Goal: Task Accomplishment & Management: Use online tool/utility

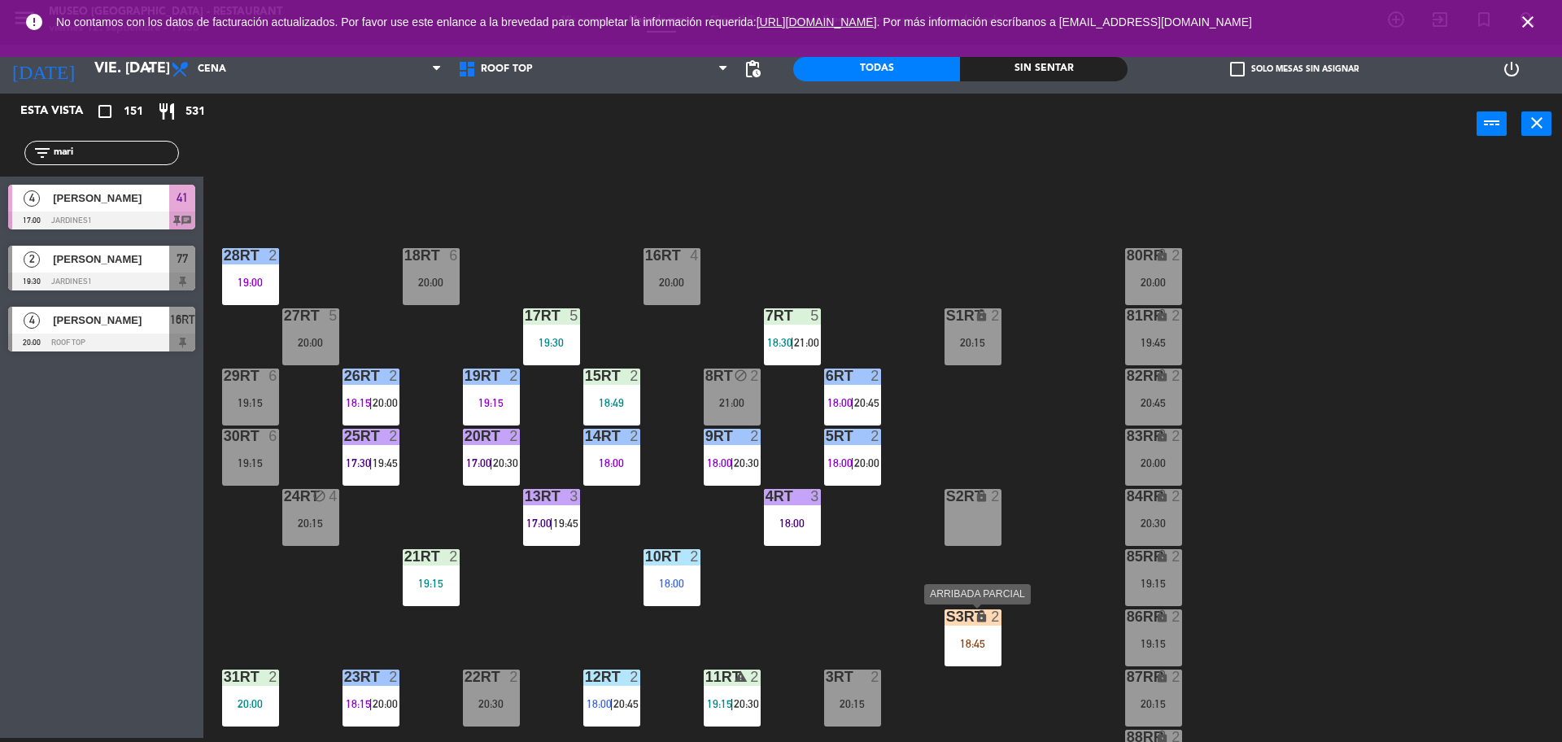
click at [978, 642] on div "18:45" at bounding box center [973, 643] width 57 height 11
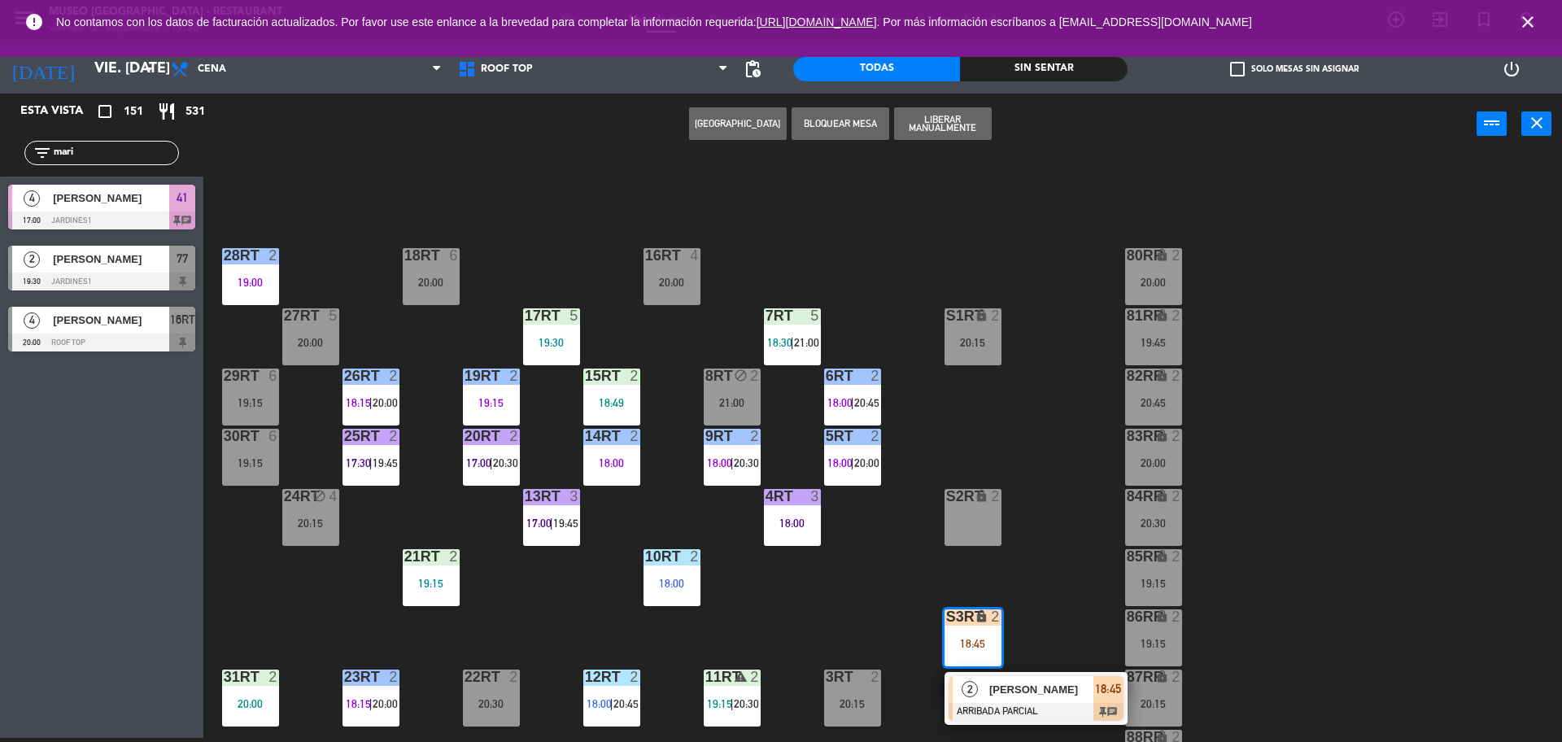
click at [1050, 682] on span "[PERSON_NAME]" at bounding box center [1041, 689] width 104 height 17
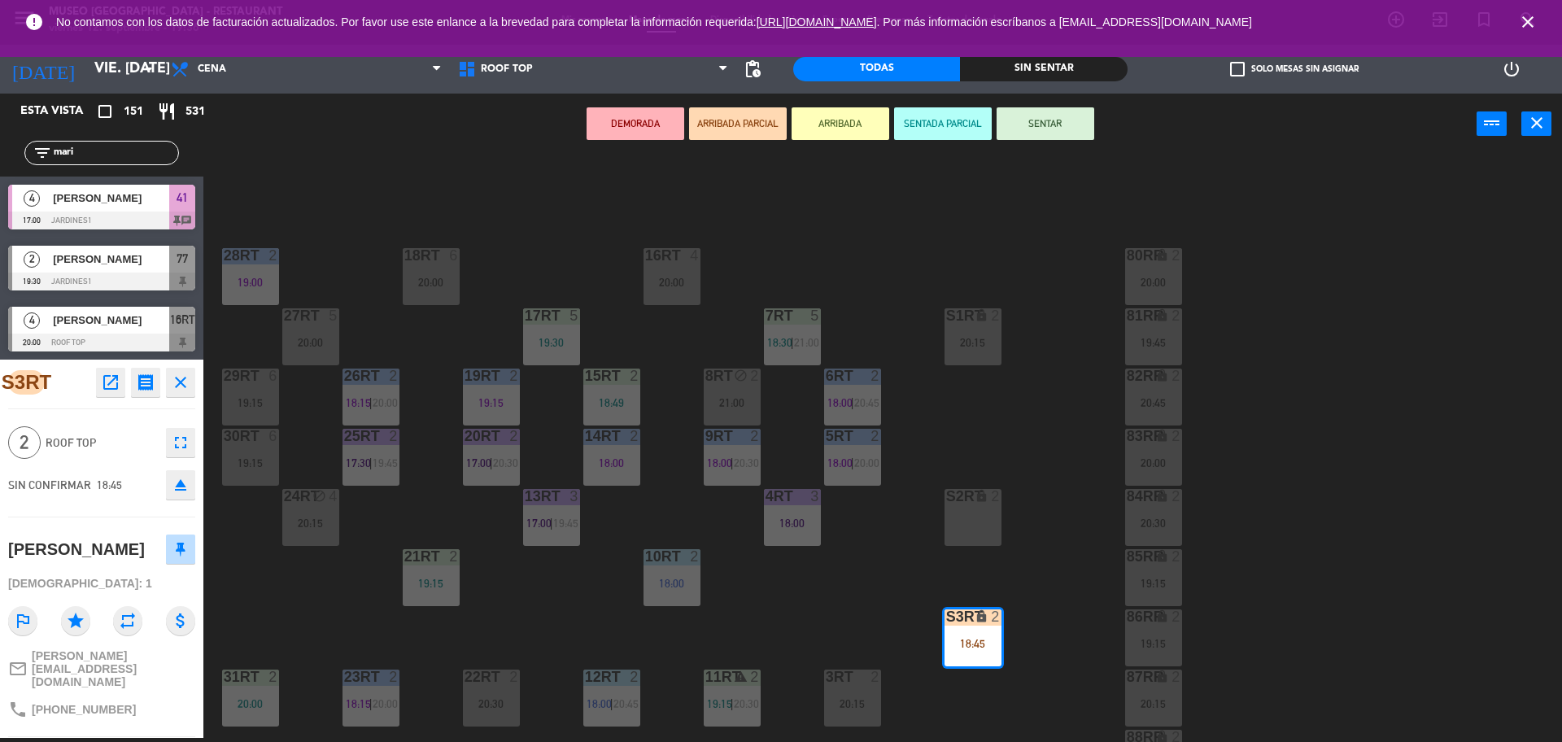
scroll to position [647, 0]
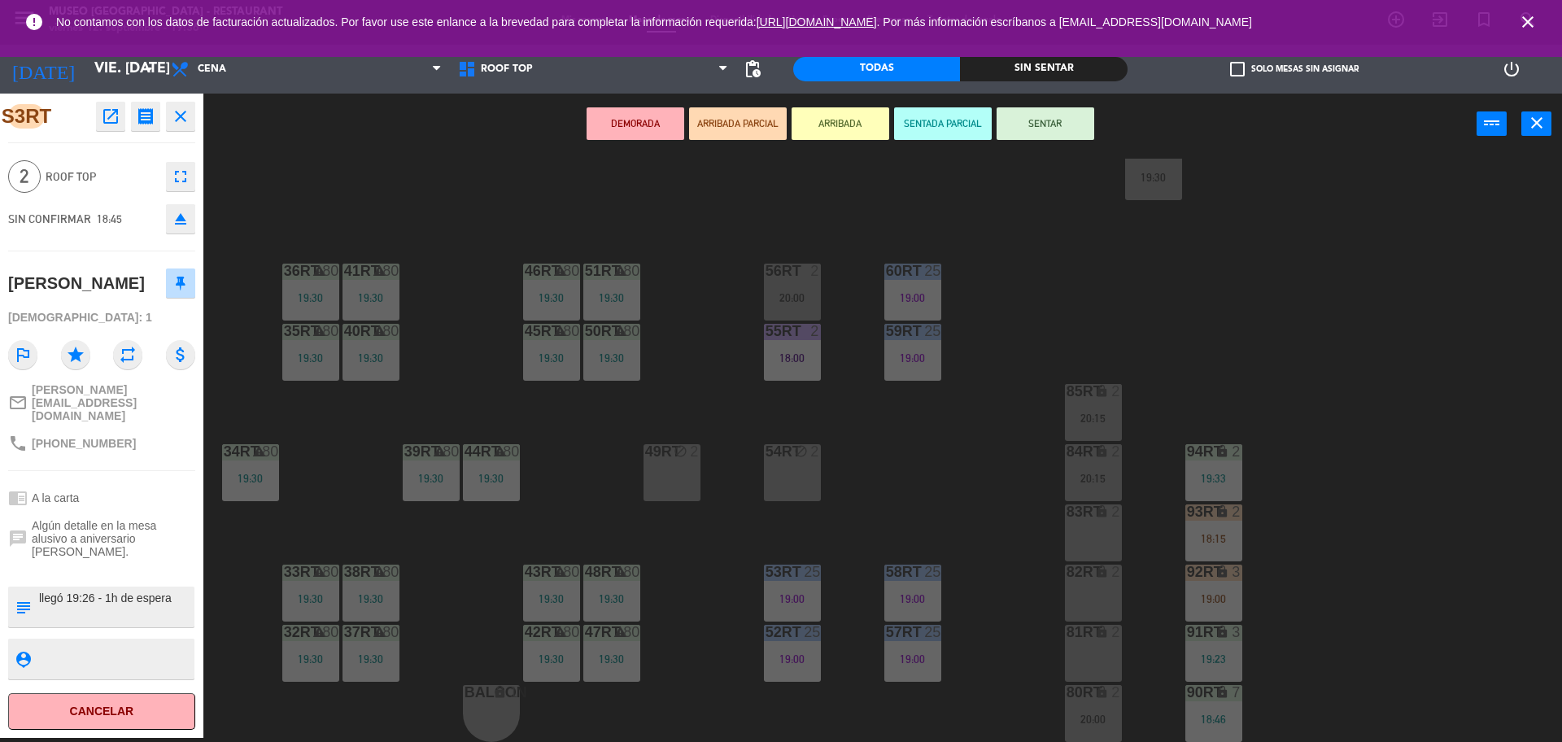
click at [1255, 343] on div "18RT 6 20:00 16RT 4 20:00 28RT 2 19:00 80RR lock 2 20:00 27RT 5 20:00 7RT 5 18:…" at bounding box center [890, 450] width 1343 height 583
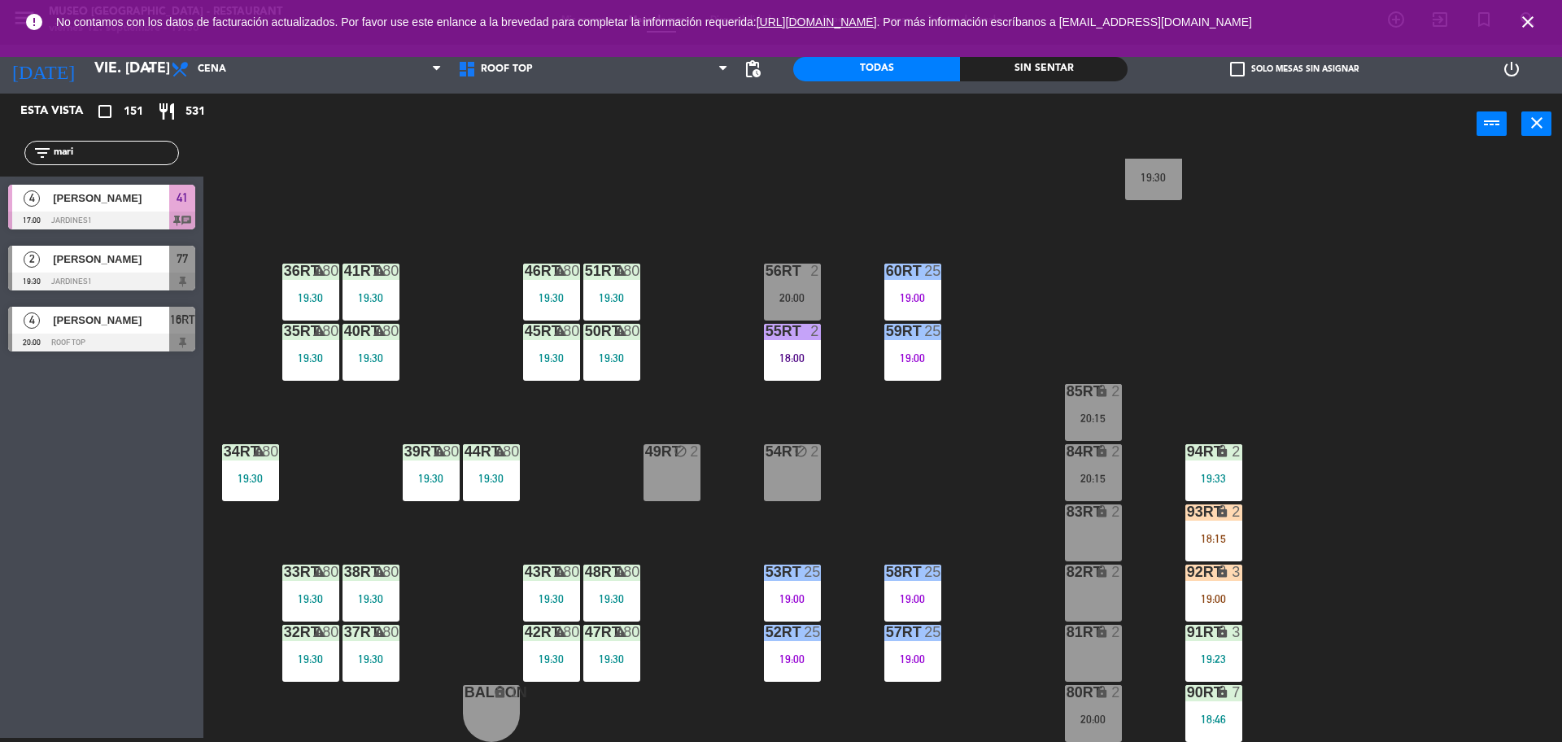
scroll to position [0, 0]
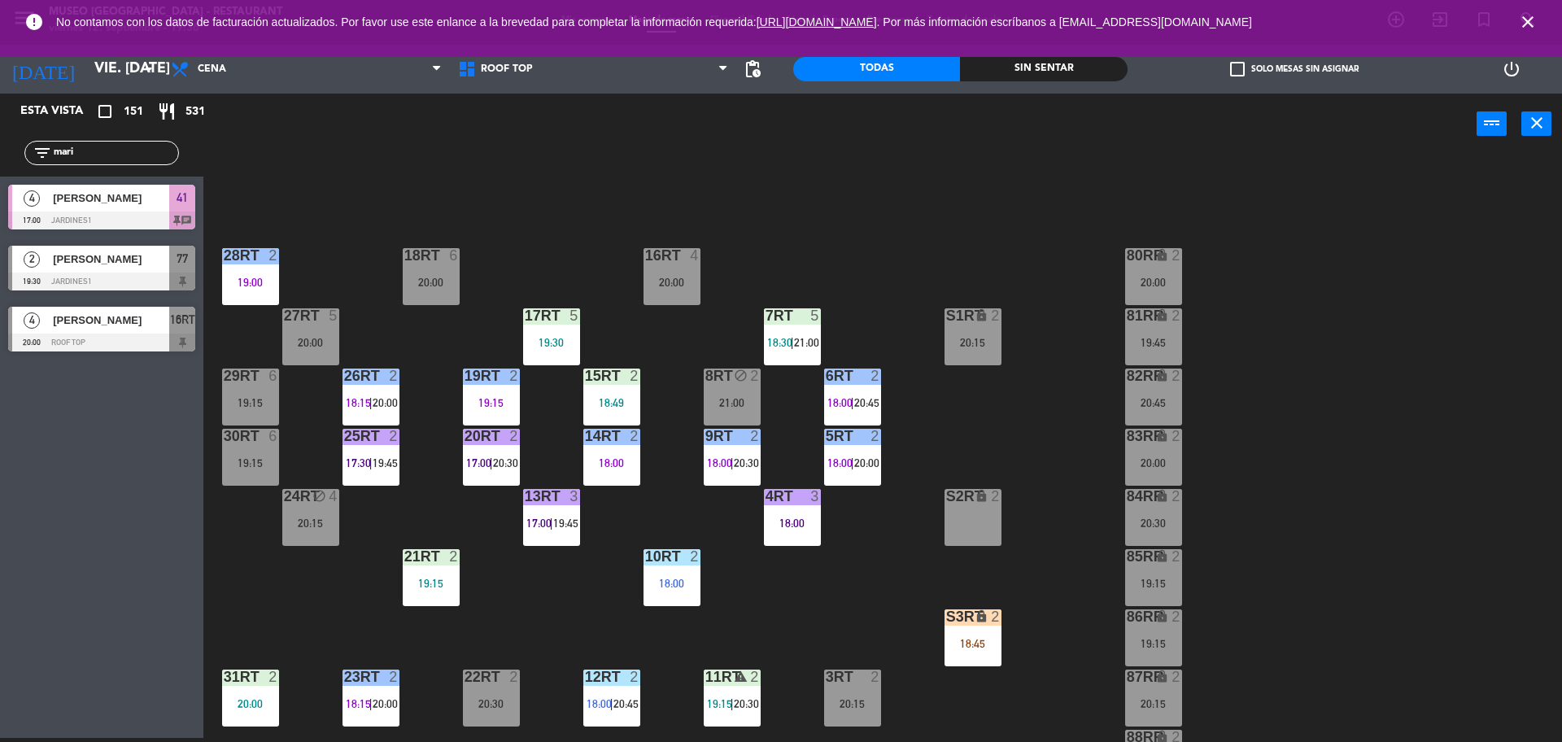
click at [1008, 645] on div "18RT 6 20:00 16RT 4 20:00 28RT 2 19:00 80RR lock 2 20:00 27RT 5 20:00 7RT 5 18:…" at bounding box center [890, 450] width 1343 height 583
click at [963, 633] on div "S3RT lock 2 18:45" at bounding box center [973, 637] width 57 height 57
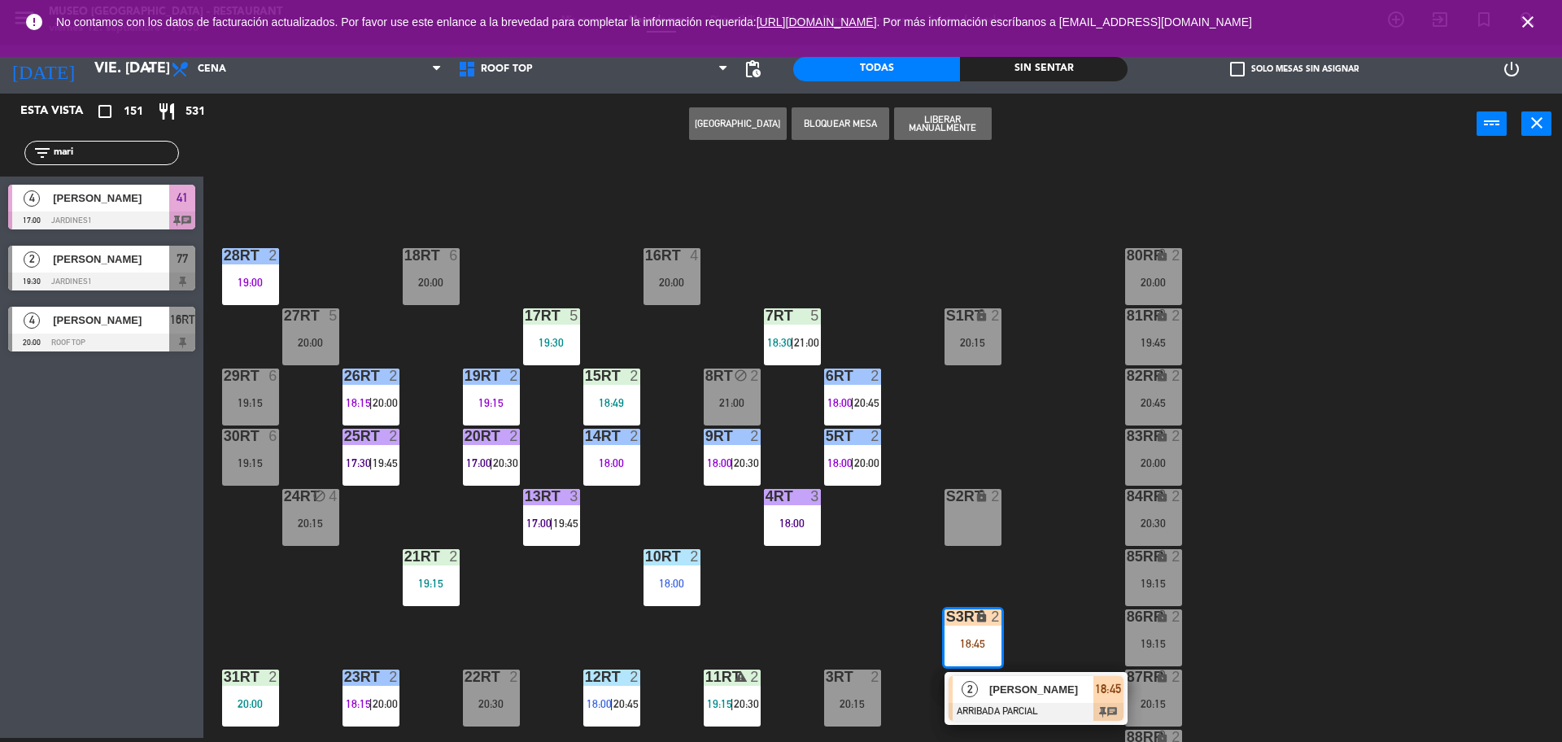
click at [1041, 685] on span "[PERSON_NAME]" at bounding box center [1041, 689] width 104 height 17
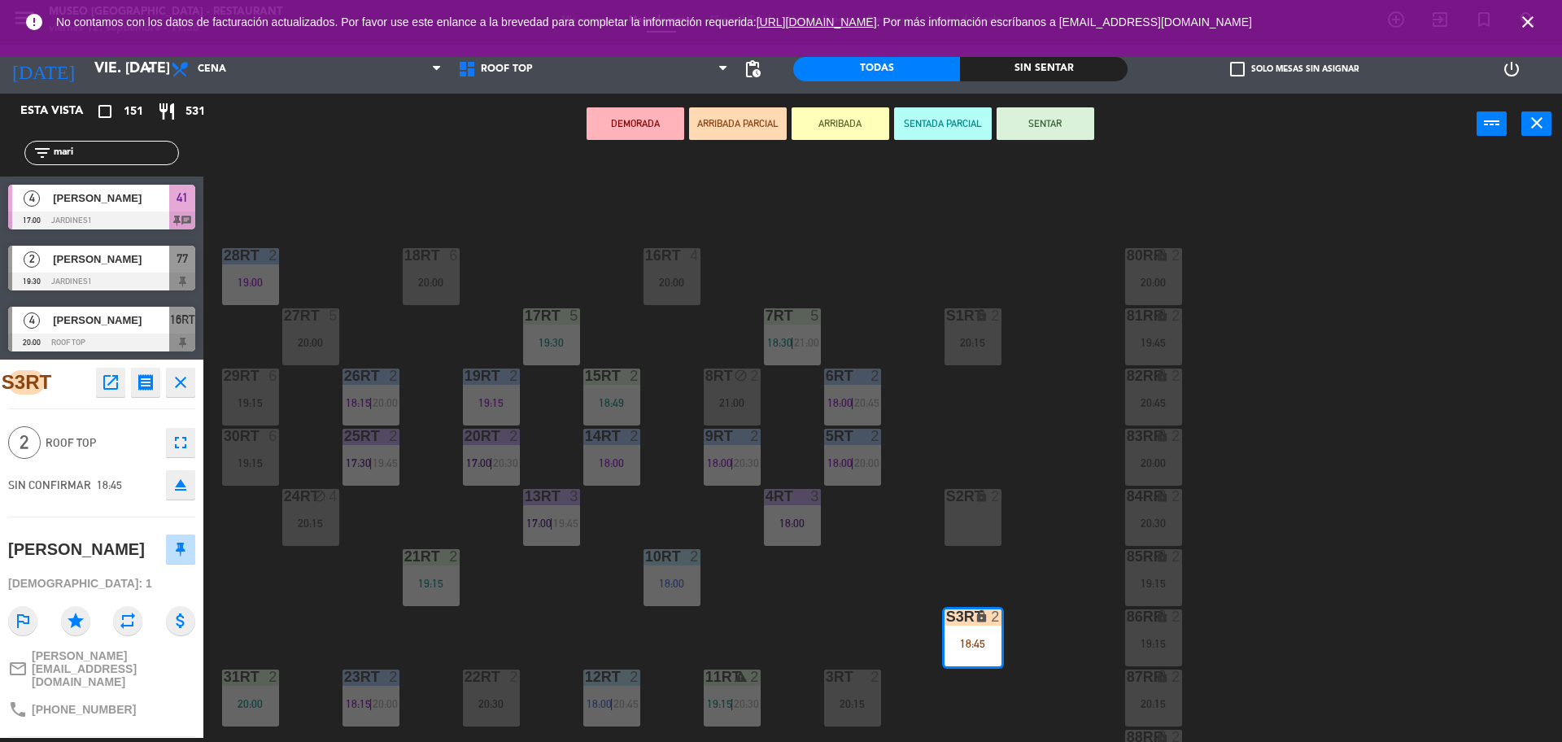
click at [1041, 578] on div "18RT 6 20:00 16RT 4 20:00 28RT 2 19:00 80RR lock 2 20:00 27RT 5 20:00 7RT 5 18:…" at bounding box center [890, 450] width 1343 height 583
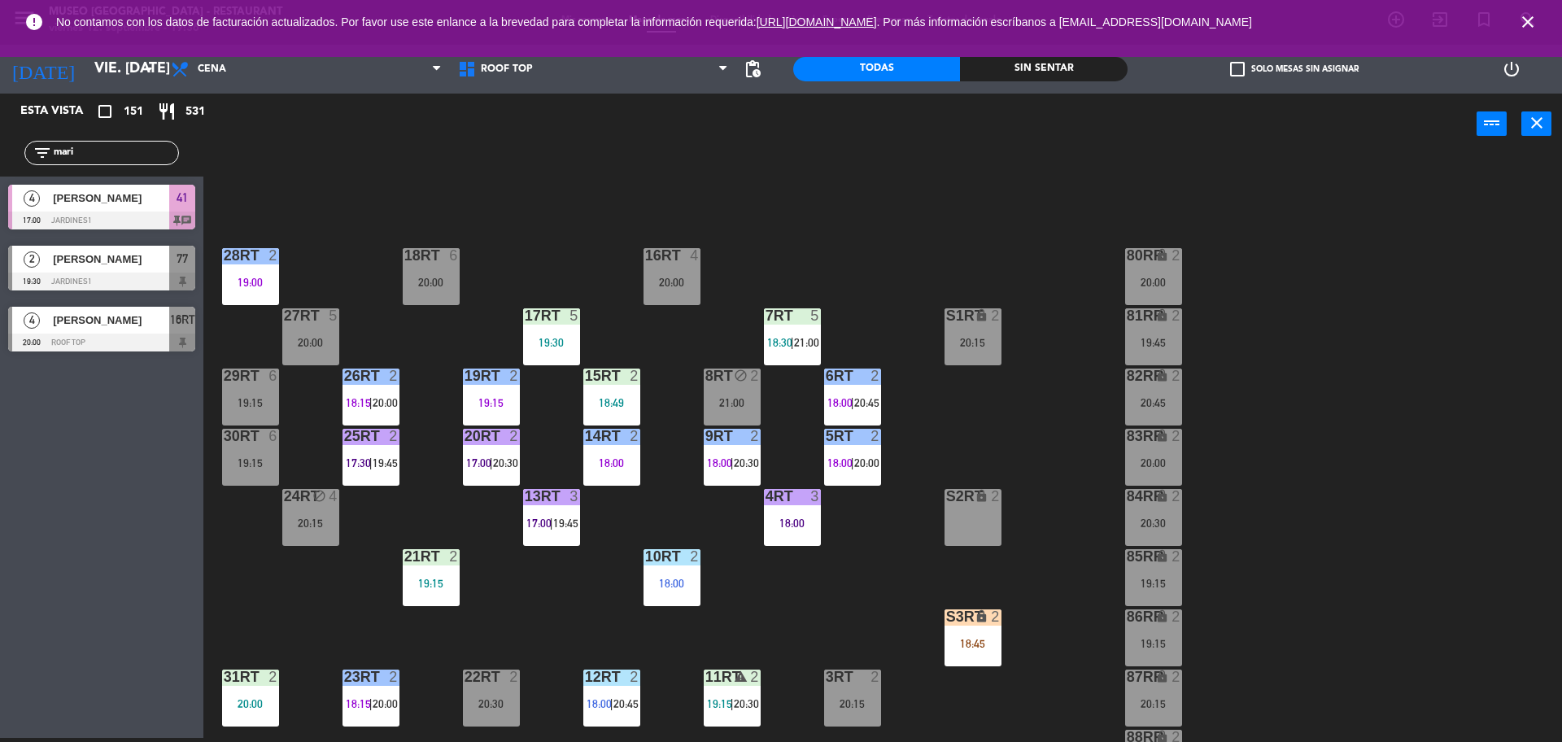
scroll to position [647, 0]
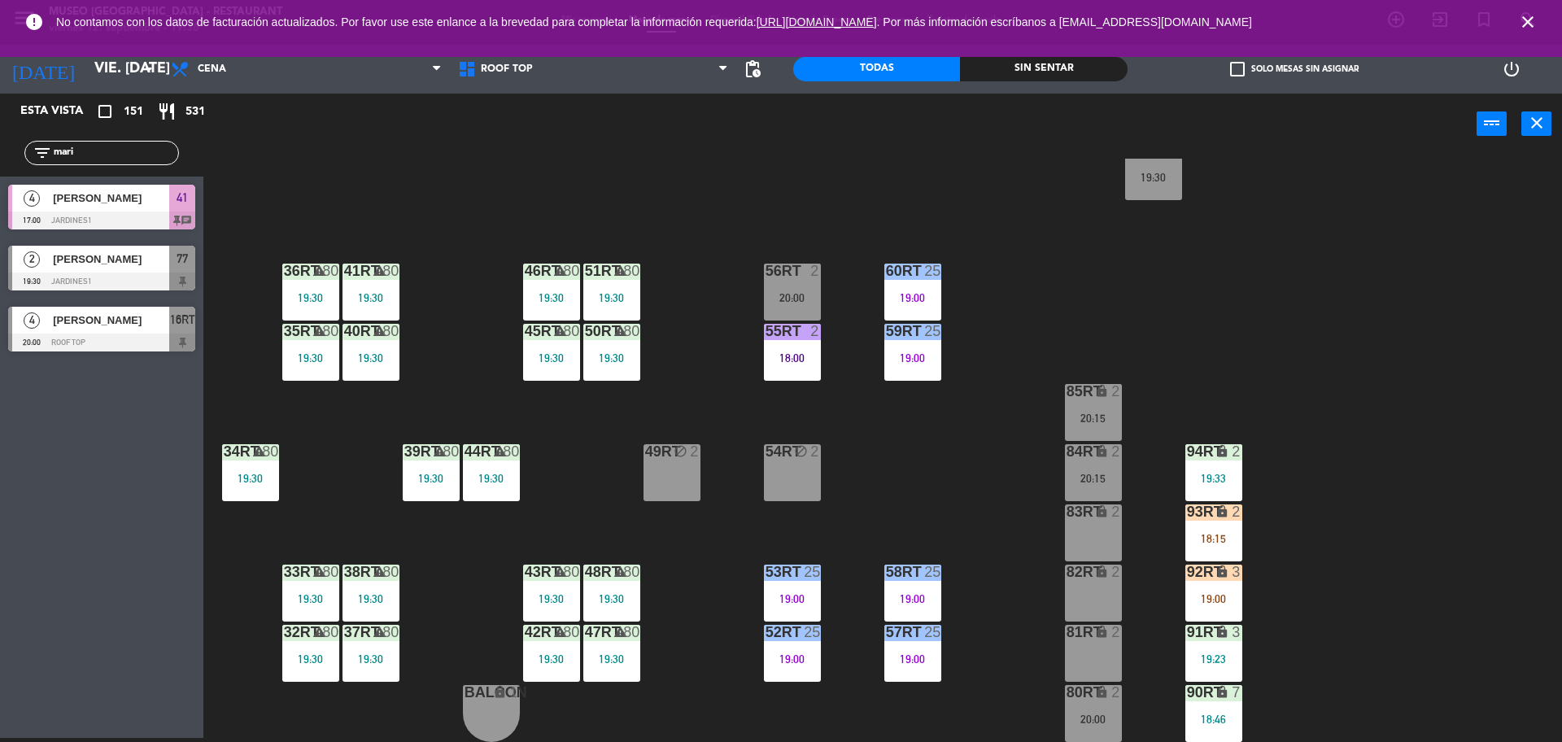
drag, startPoint x: 120, startPoint y: 151, endPoint x: 0, endPoint y: 115, distance: 124.8
click at [0, 115] on div "Esta vista crop_square 151 restaurant 531 filter_list mari 4 [PERSON_NAME] 17:0…" at bounding box center [101, 227] width 203 height 266
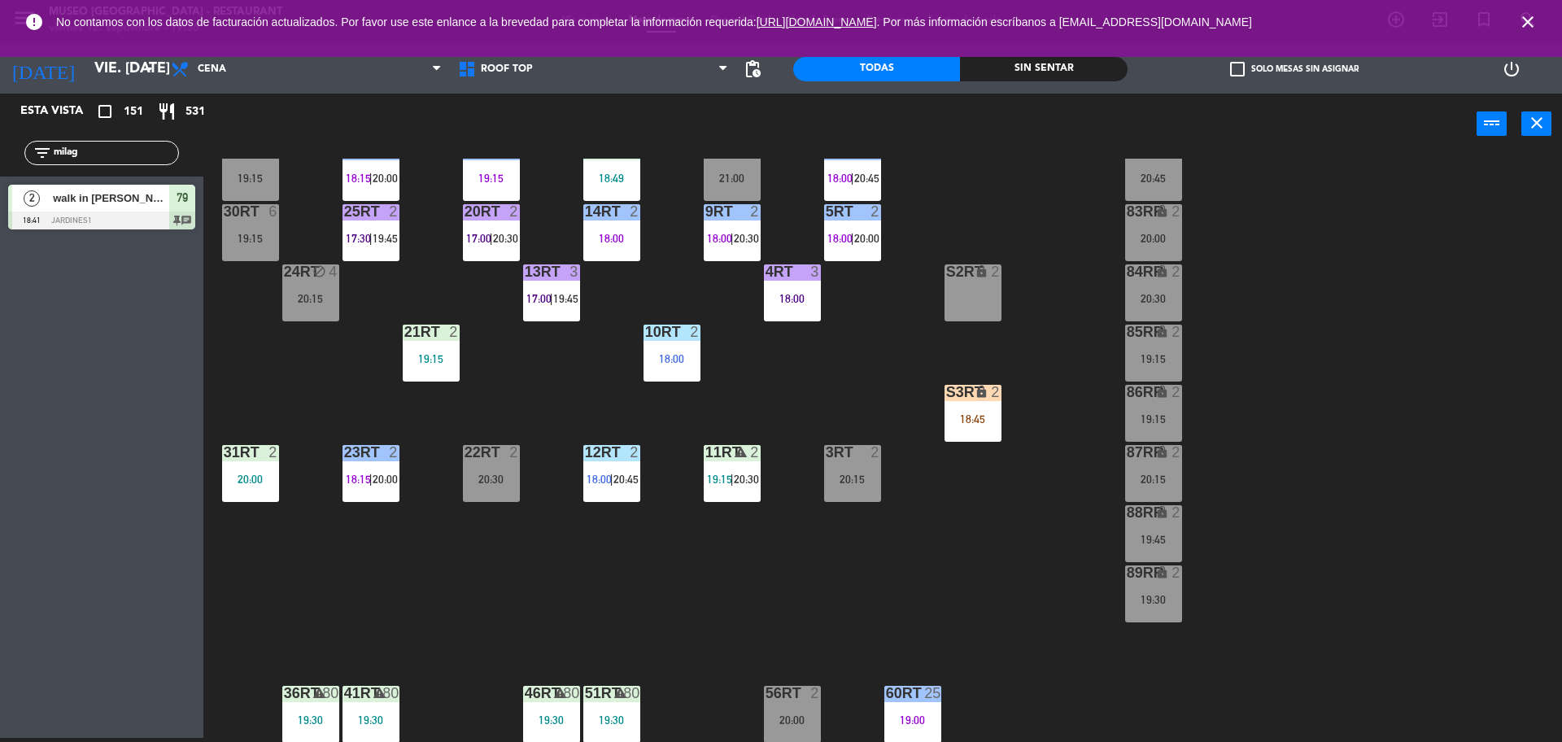
scroll to position [0, 0]
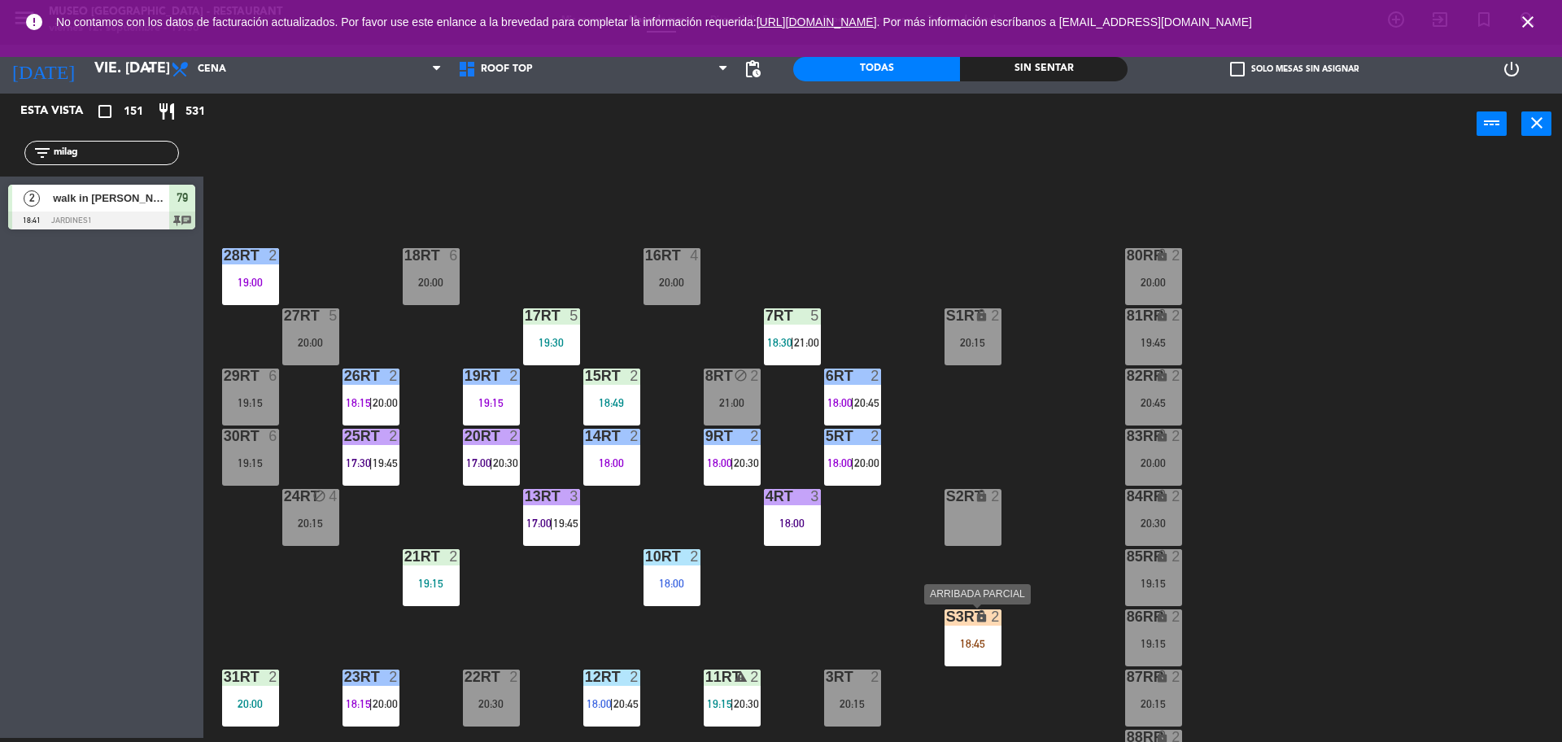
type input "milag"
click at [967, 638] on div "18:45" at bounding box center [973, 643] width 57 height 11
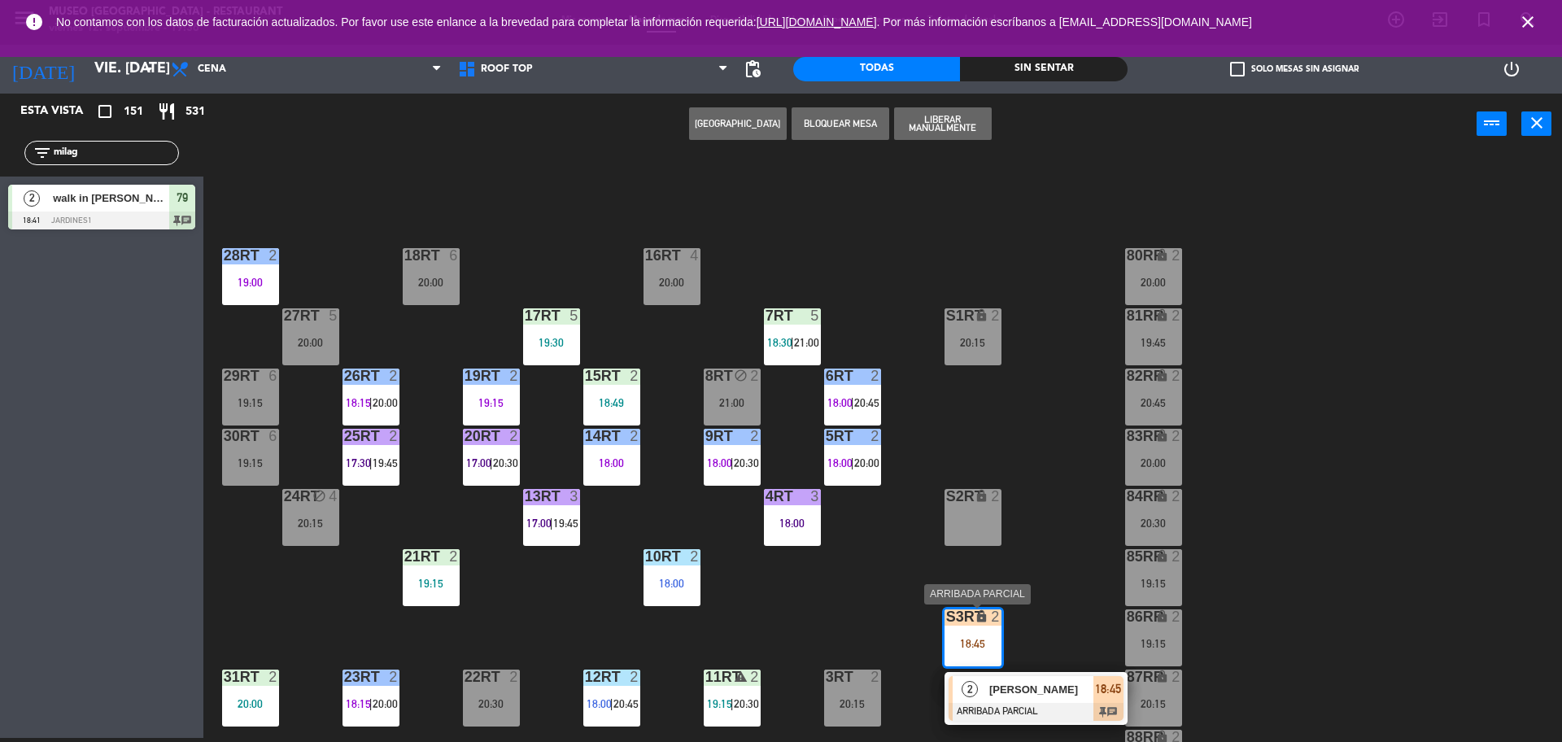
click at [1057, 701] on div "[PERSON_NAME]" at bounding box center [1041, 689] width 106 height 27
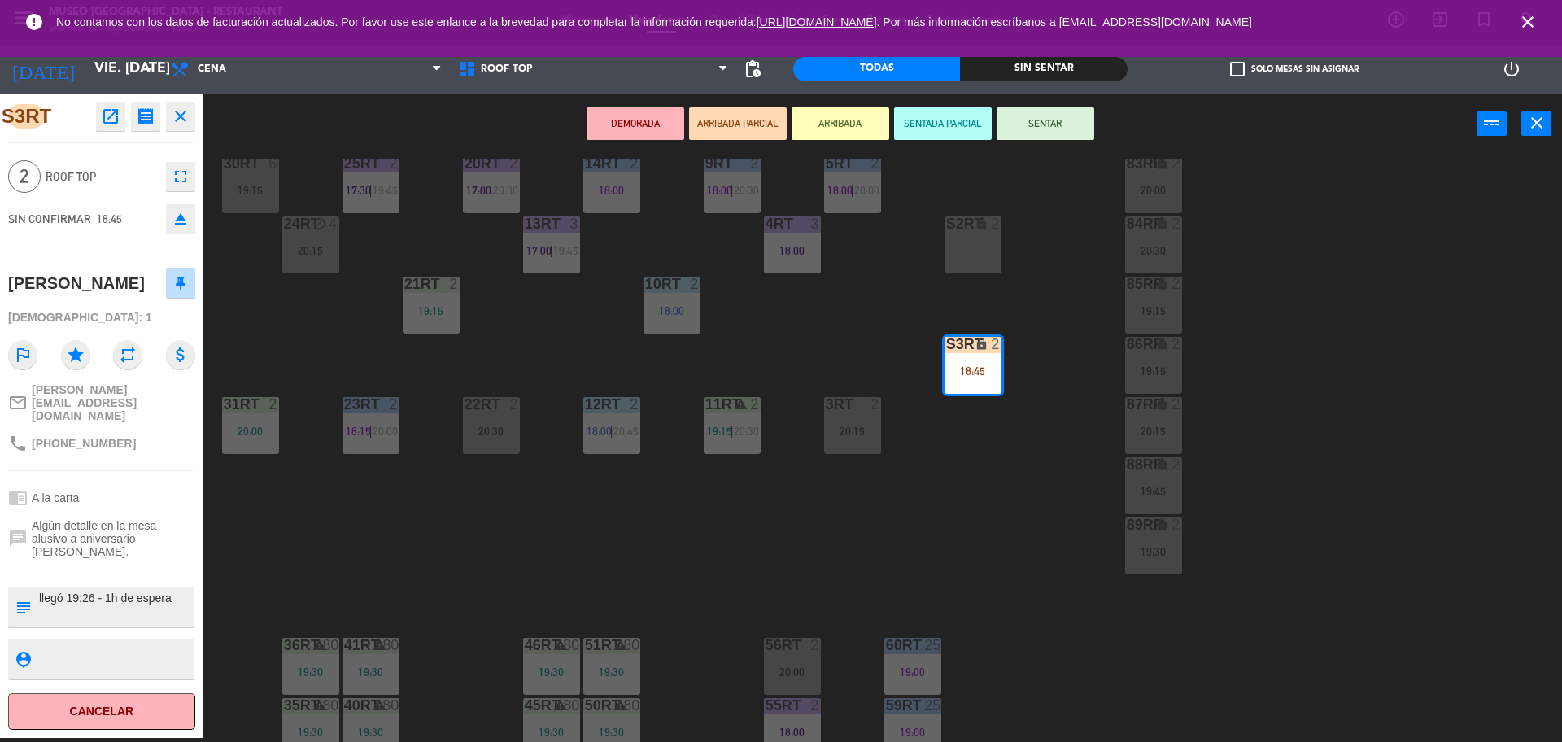
scroll to position [647, 0]
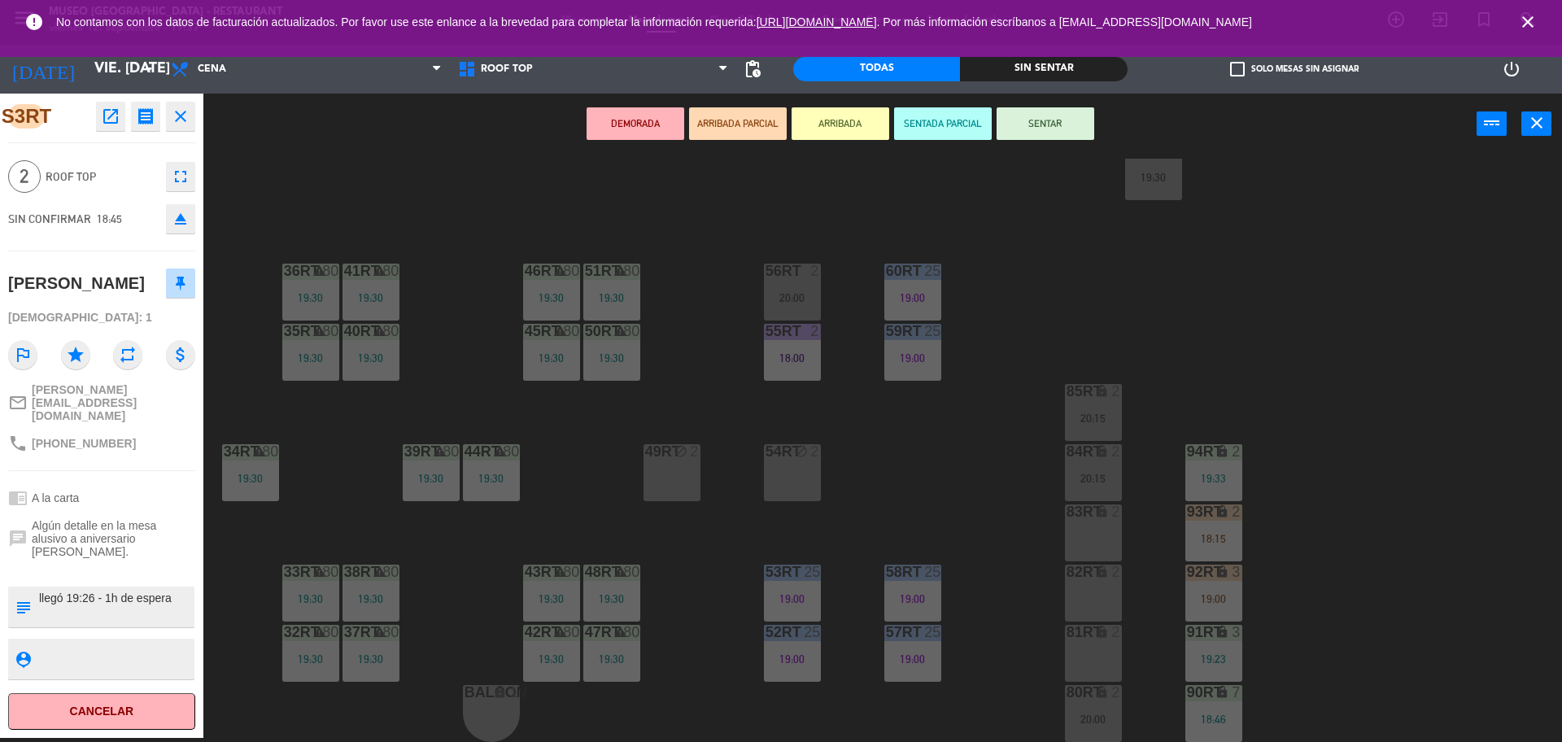
click at [1396, 542] on div "18RT 6 20:00 16RT 4 20:00 28RT 2 19:00 80RR lock 2 20:00 27RT 5 20:00 7RT 5 18:…" at bounding box center [890, 450] width 1343 height 583
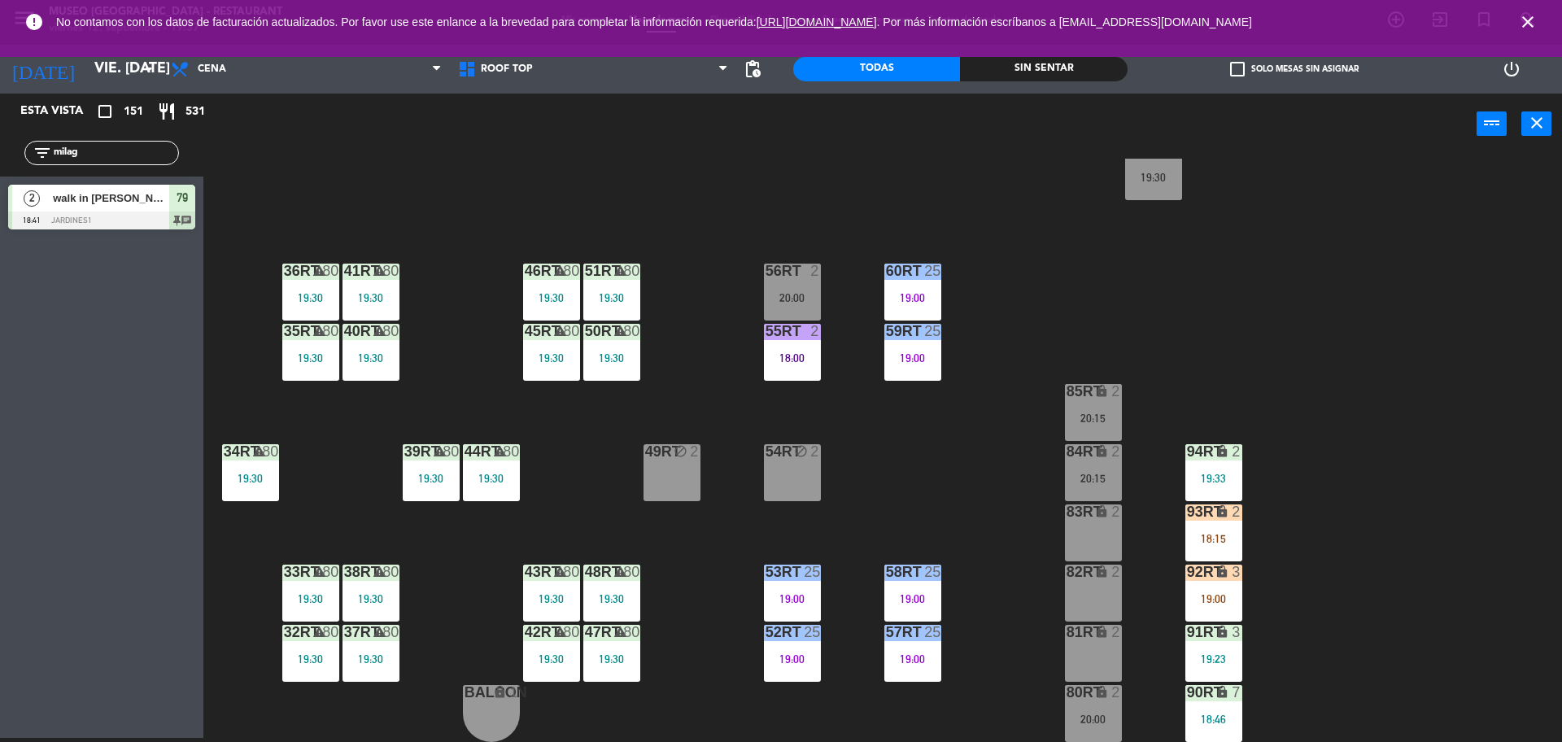
click at [1209, 490] on div "94RT lock 2 19:33" at bounding box center [1213, 472] width 57 height 57
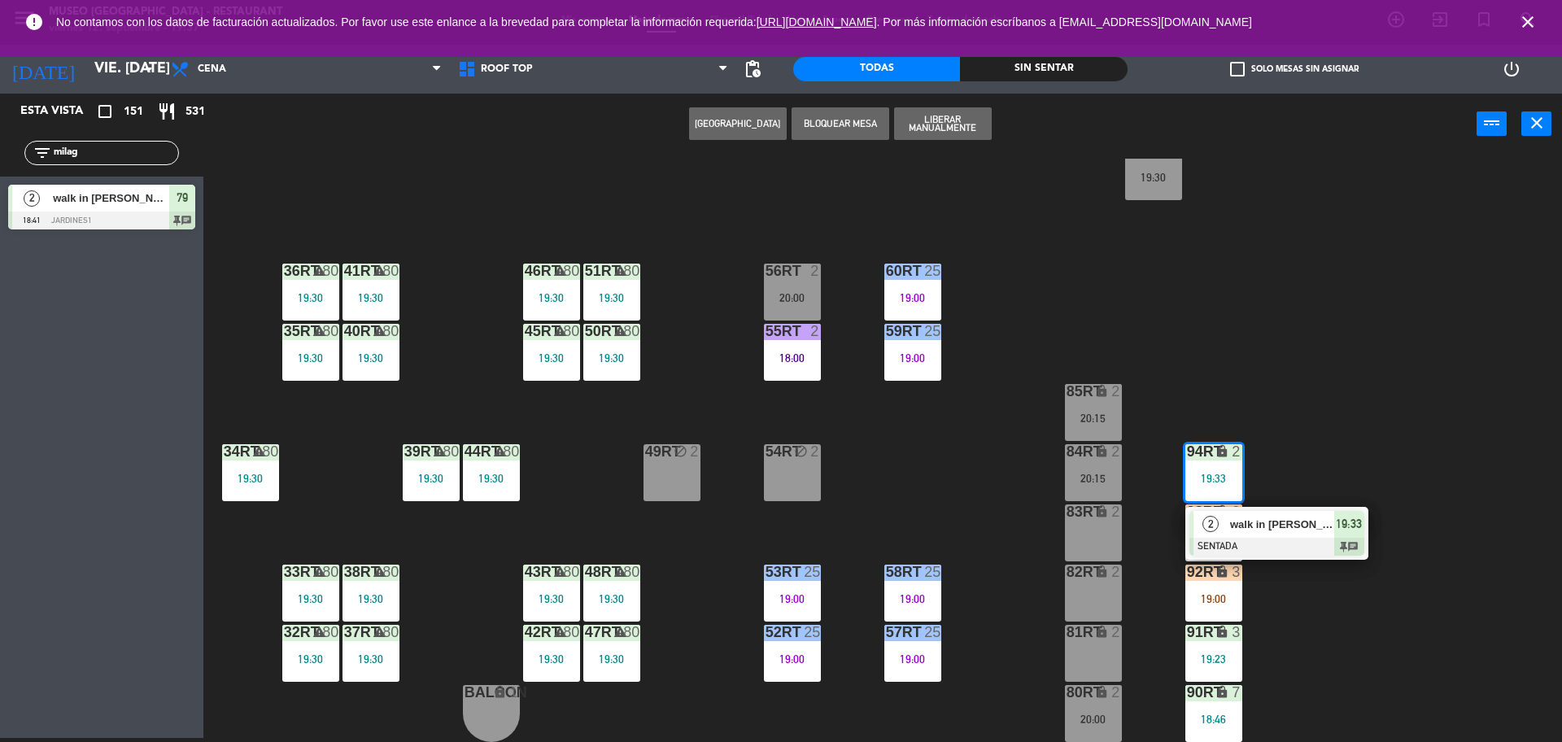
click at [1298, 509] on div "2 walk in [PERSON_NAME] [PERSON_NAME] SENTADA 19:33 chat" at bounding box center [1276, 533] width 183 height 53
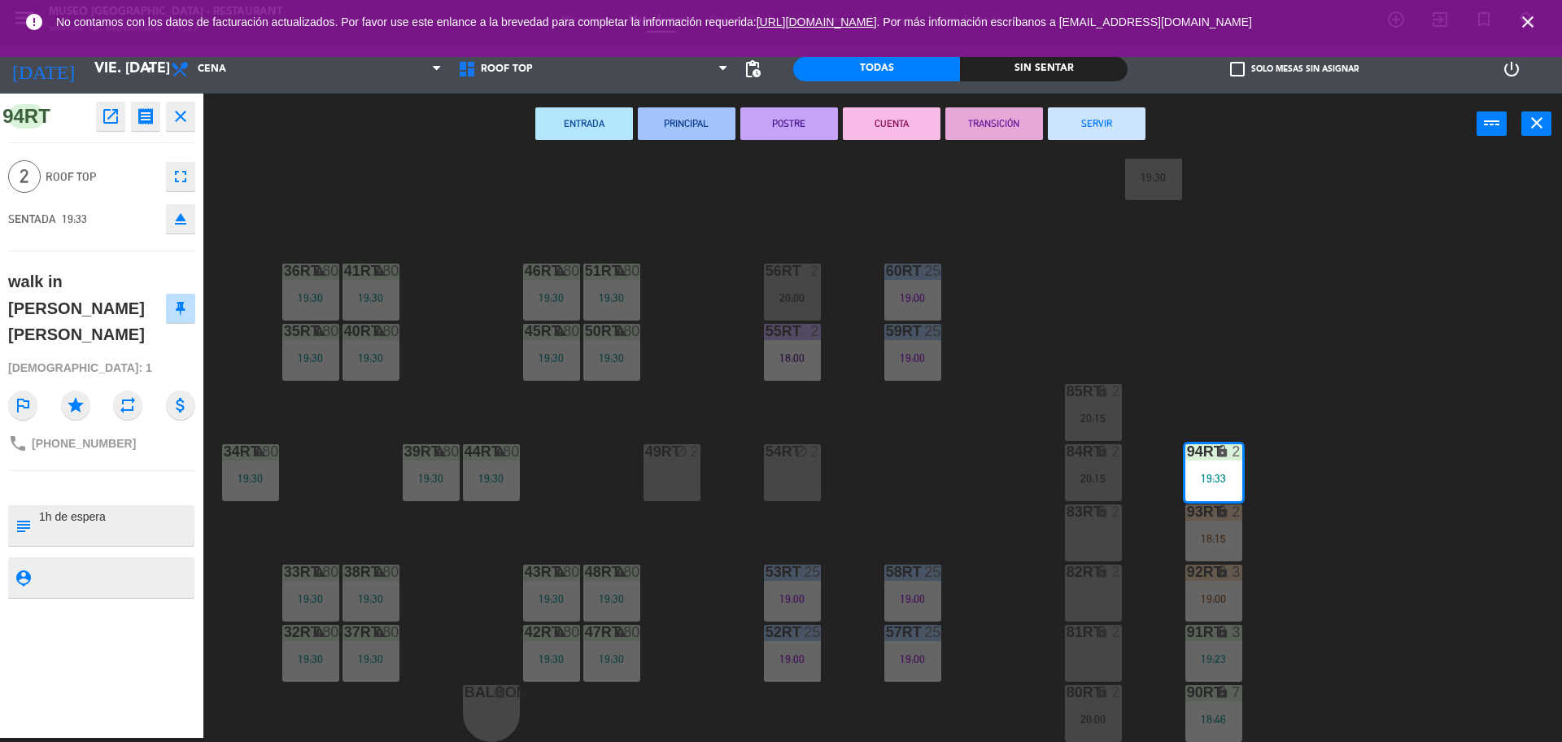
click at [1101, 540] on div "83RT lock 2" at bounding box center [1093, 532] width 57 height 57
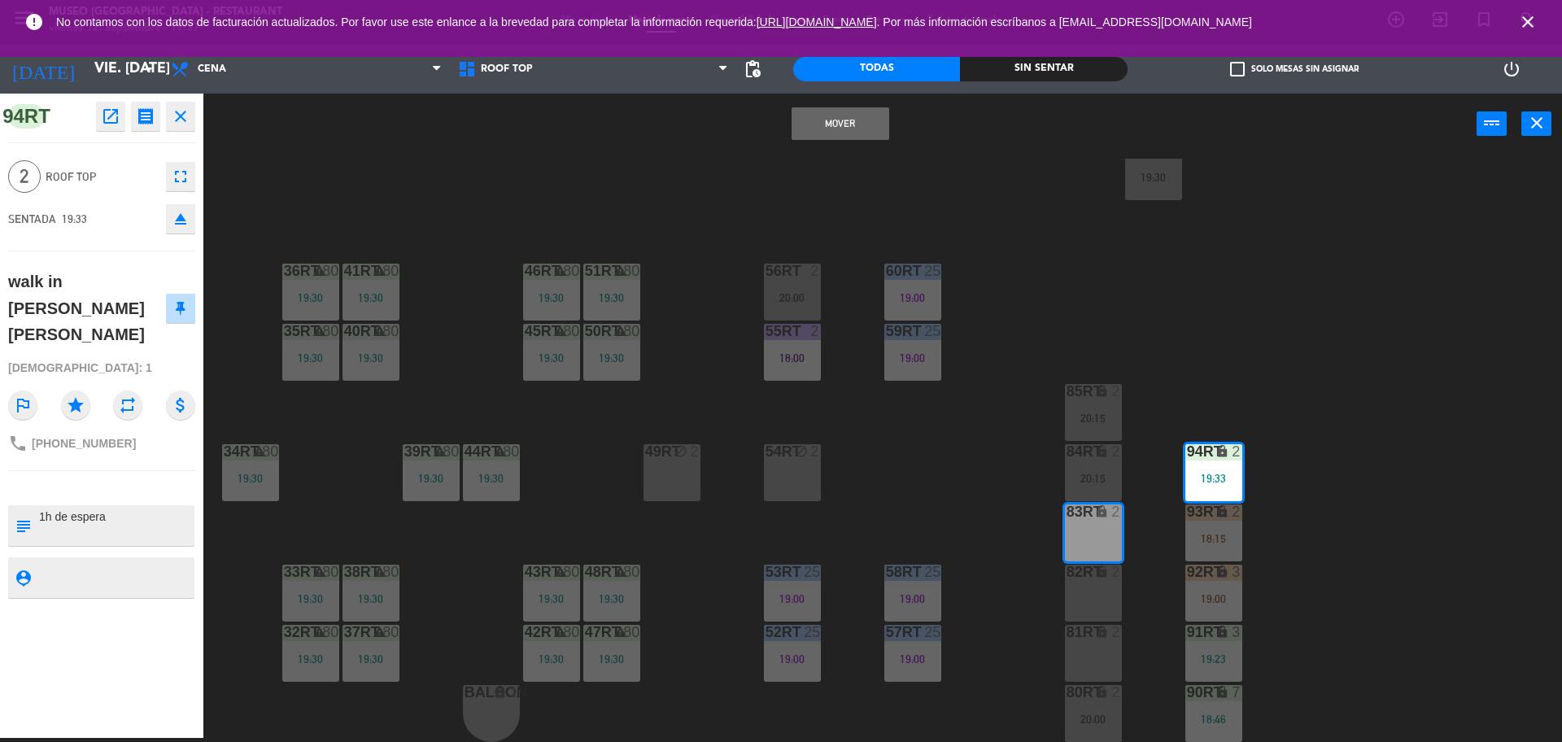
click at [848, 126] on button "Mover" at bounding box center [841, 123] width 98 height 33
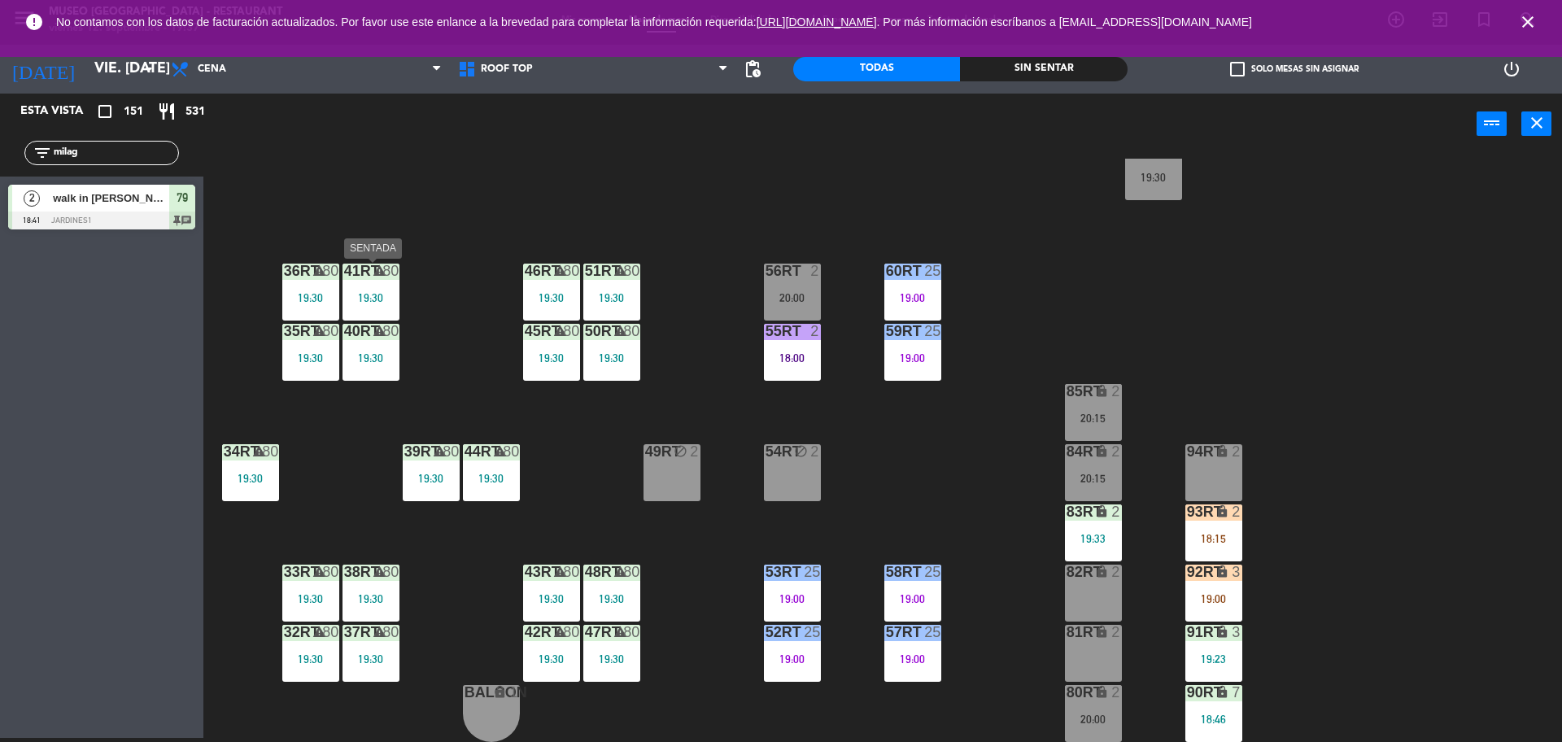
click at [398, 284] on div "41RT warning 80 19:30" at bounding box center [370, 292] width 57 height 57
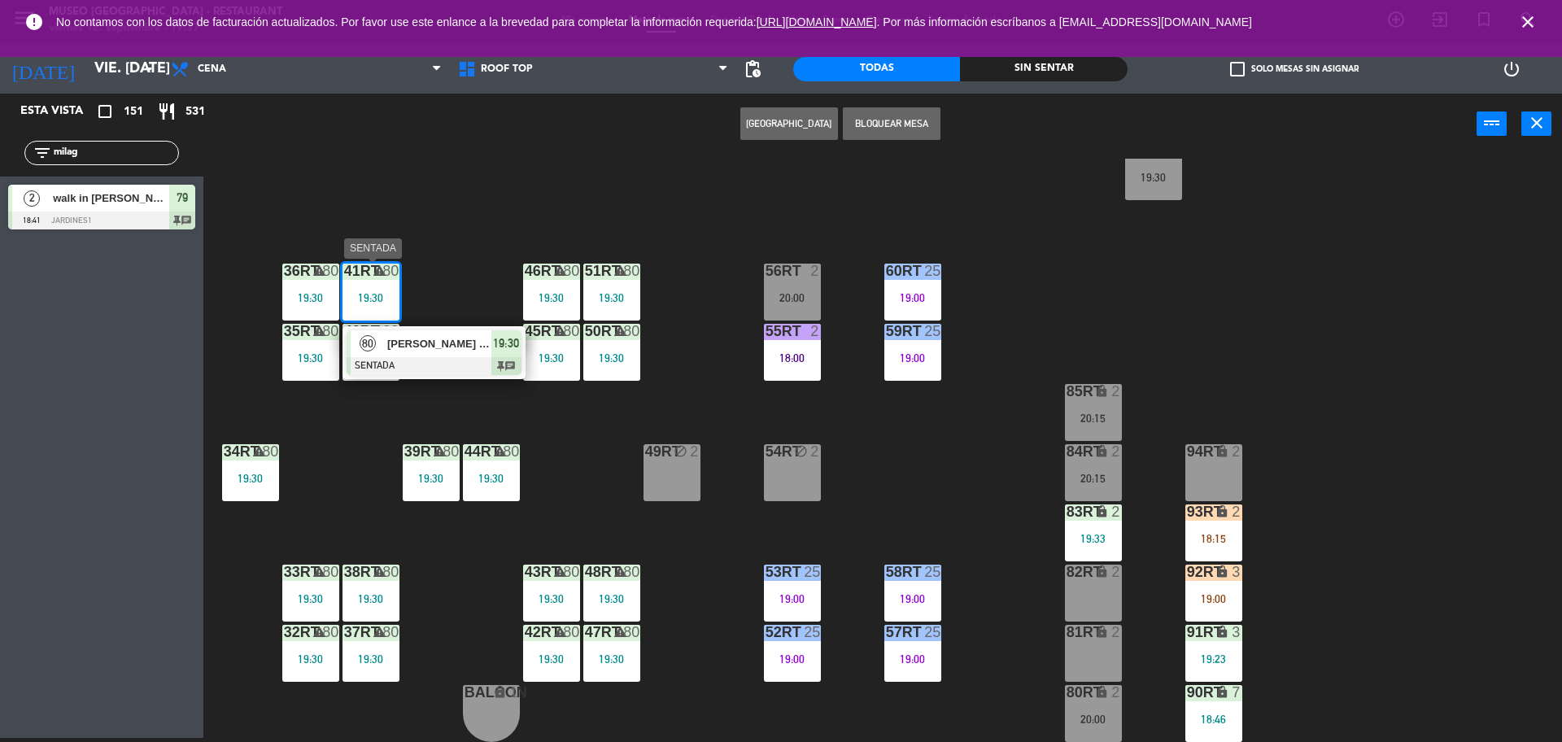
click at [467, 335] on span "[PERSON_NAME] - PUCP" at bounding box center [439, 343] width 104 height 17
